Goal: Information Seeking & Learning: Learn about a topic

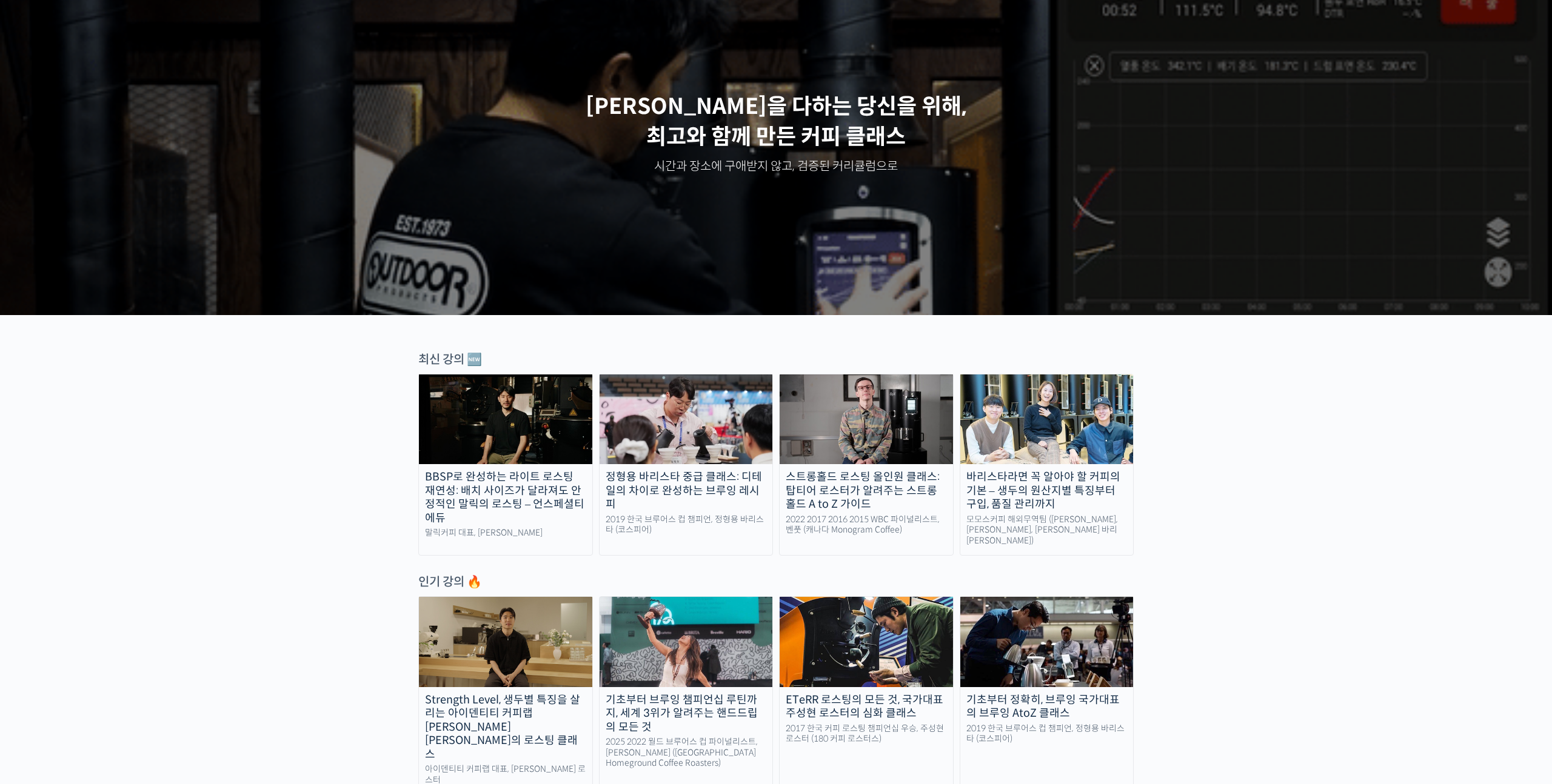
scroll to position [96, 0]
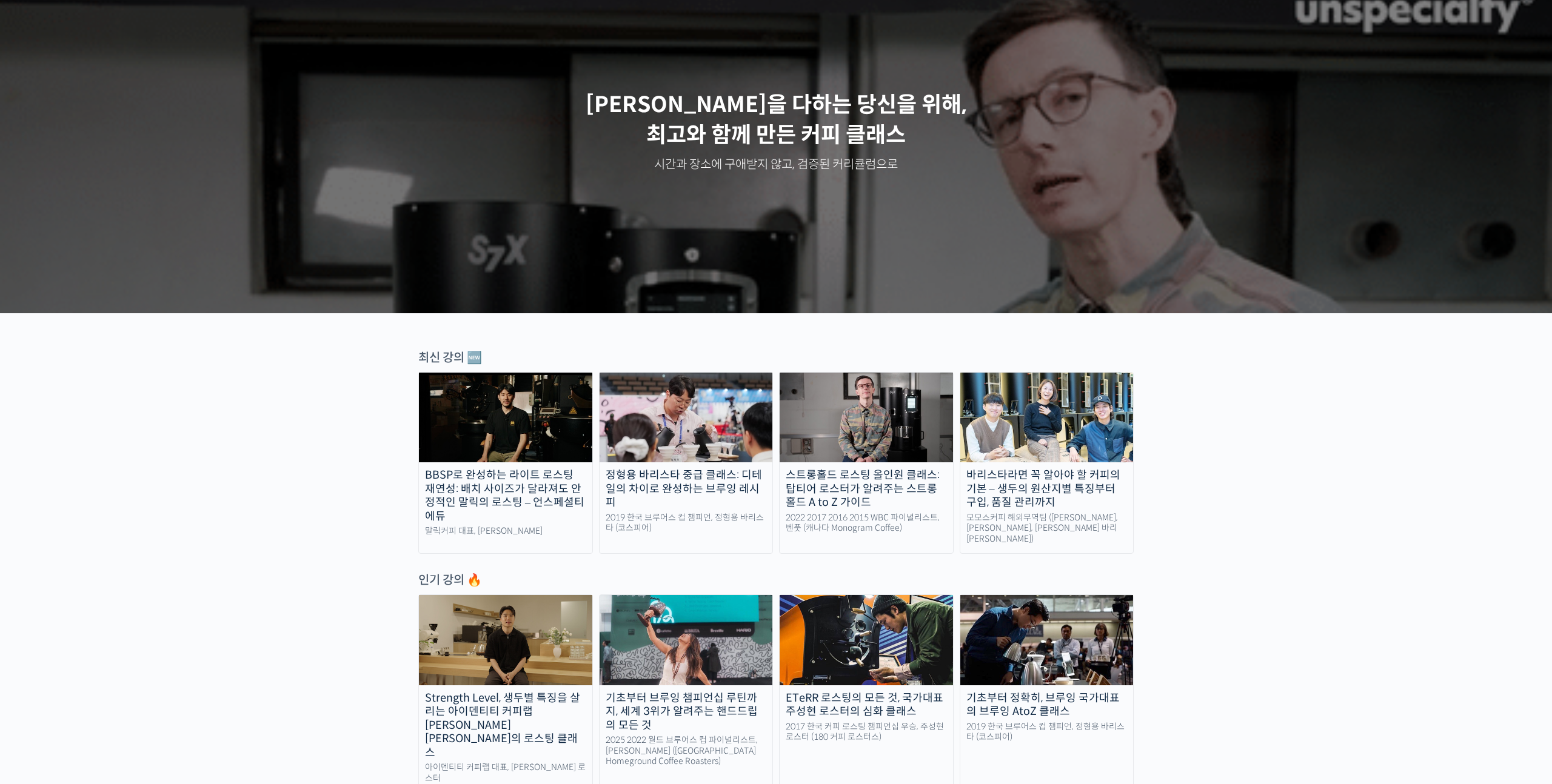
click at [827, 424] on img at bounding box center [867, 417] width 174 height 90
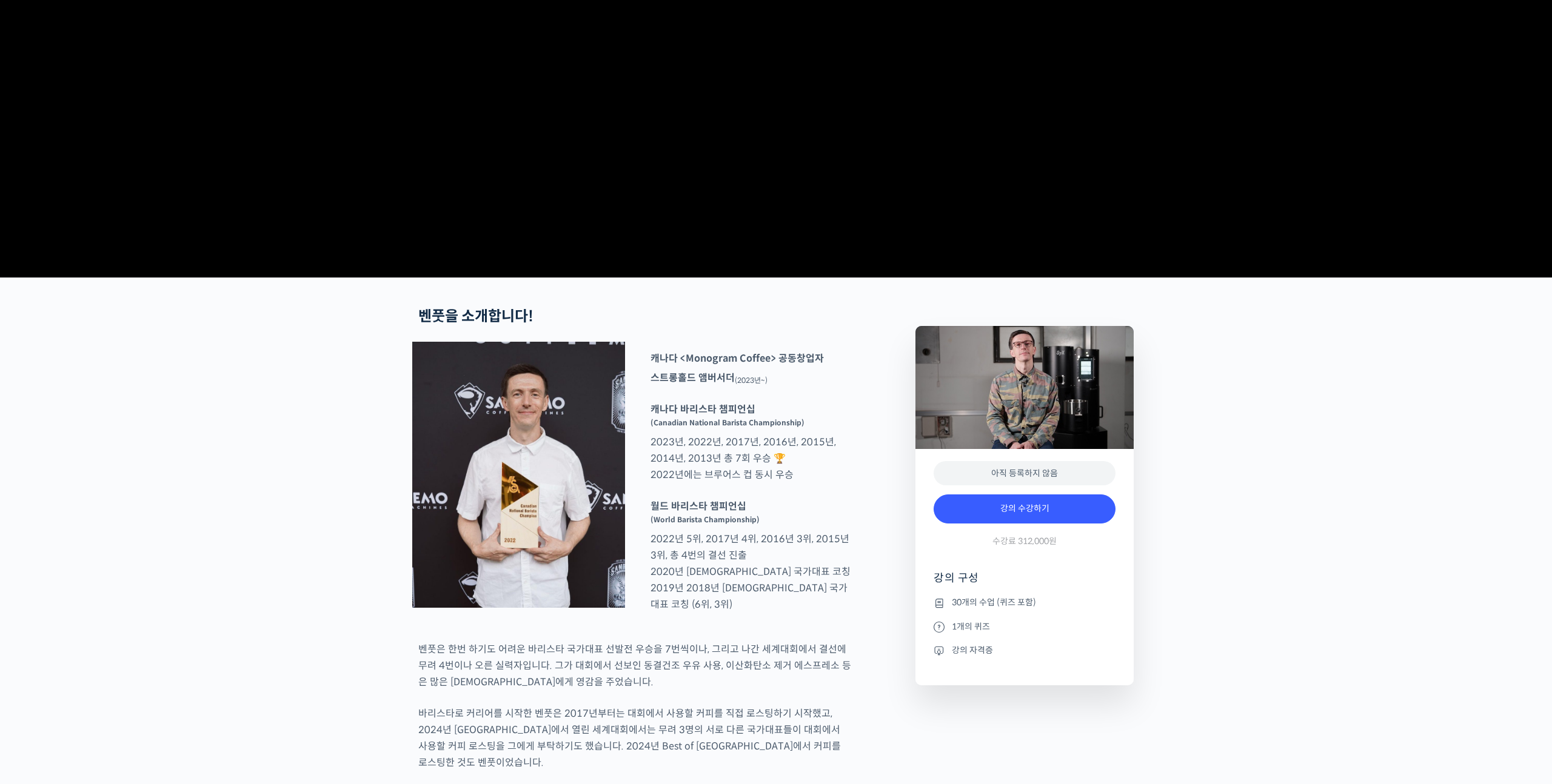
scroll to position [228, 0]
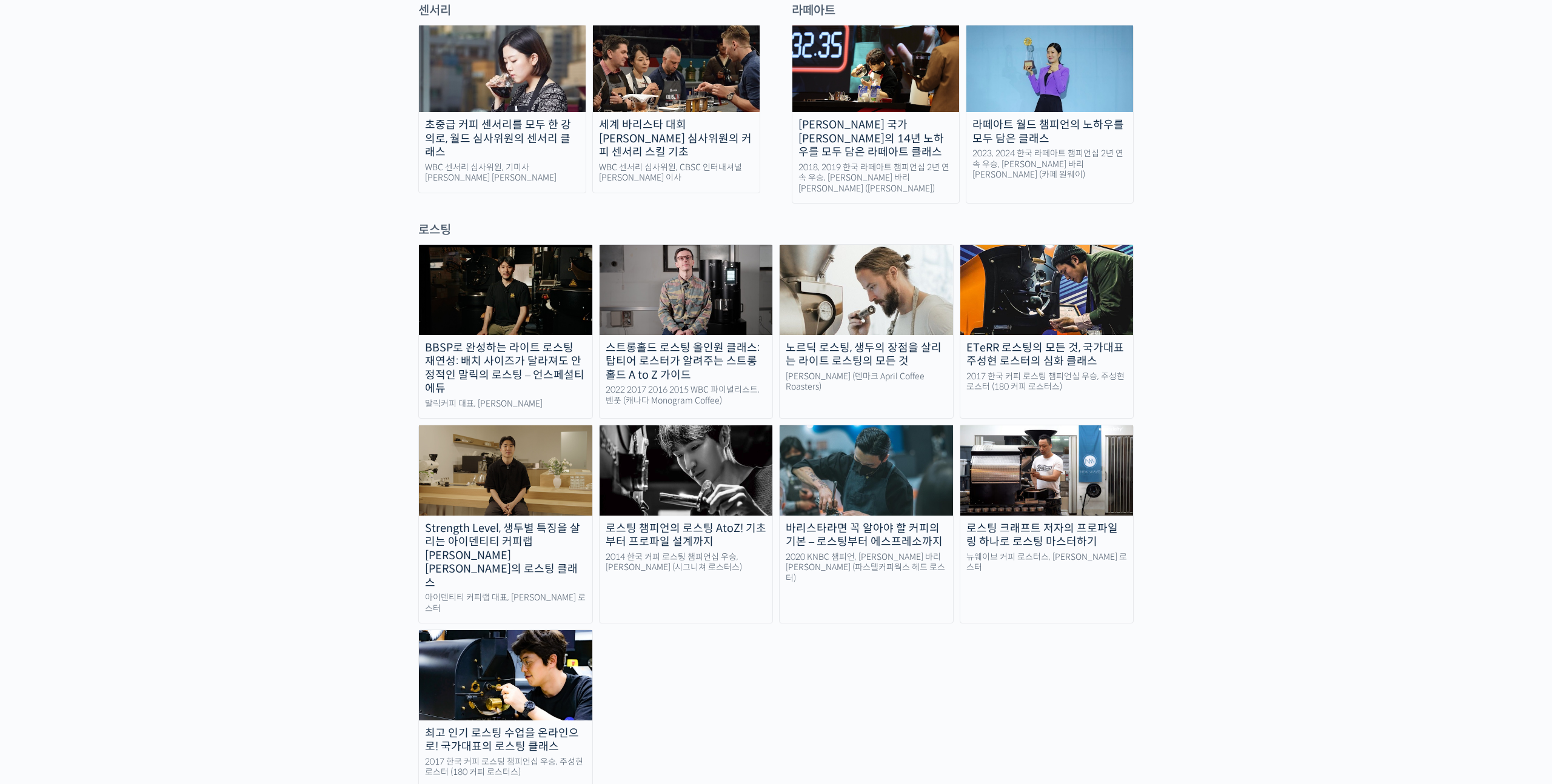
scroll to position [968, 0]
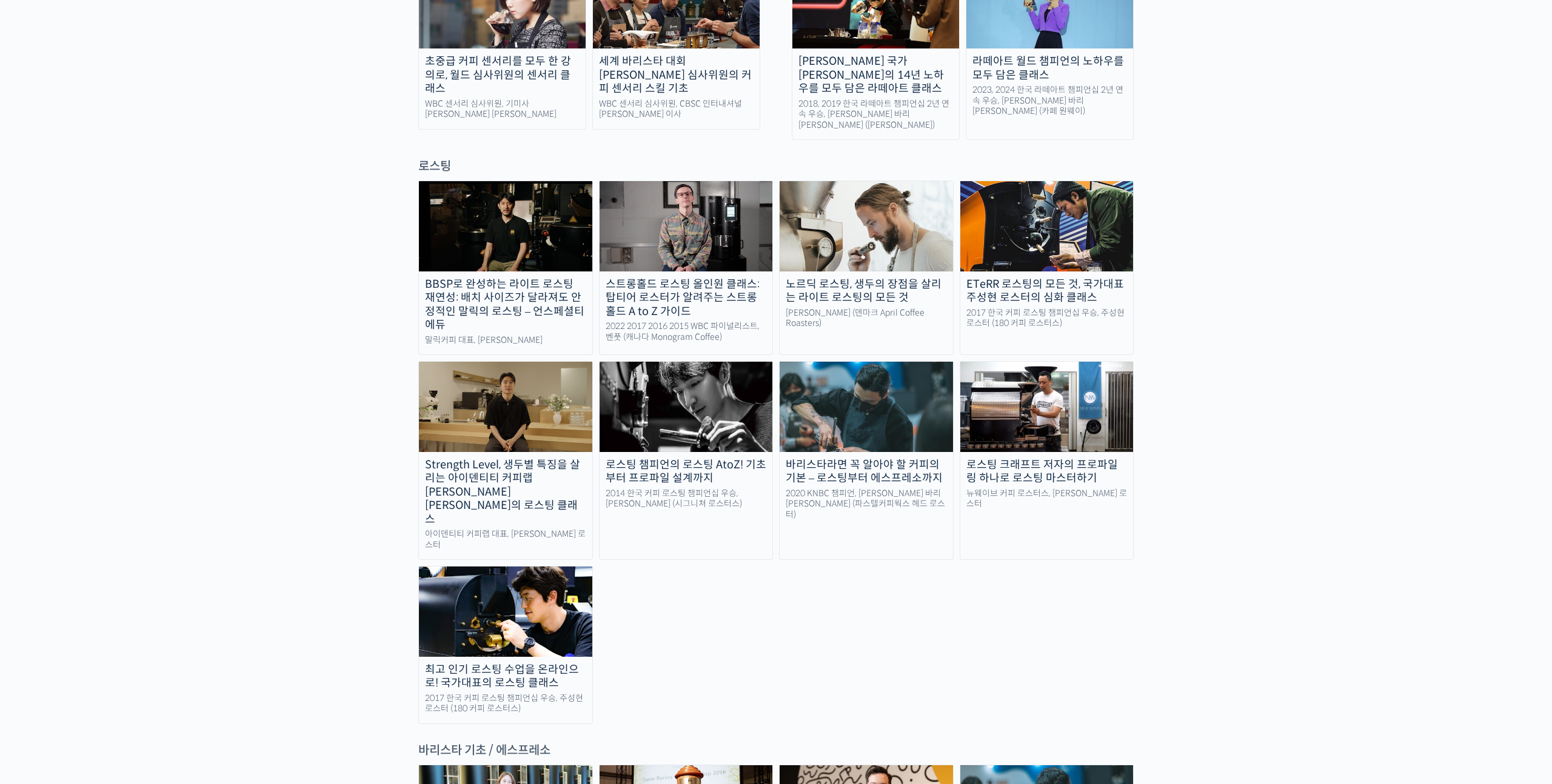
click at [821, 277] on div "노르딕 로스팅, 생두의 장점을 살리는 라이트 로스팅의 모든 것" at bounding box center [867, 291] width 174 height 28
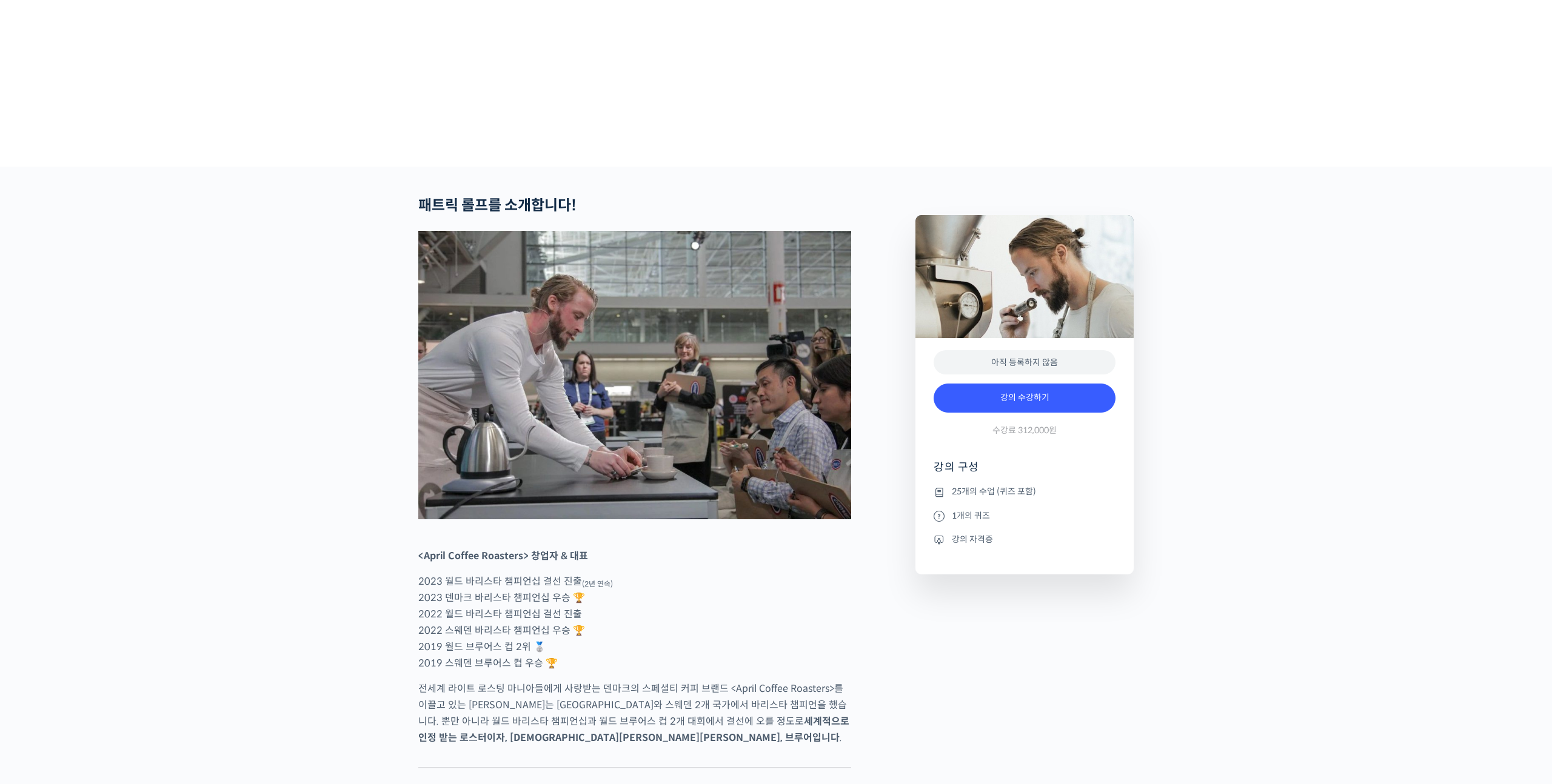
scroll to position [362, 0]
